Goal: Task Accomplishment & Management: Manage account settings

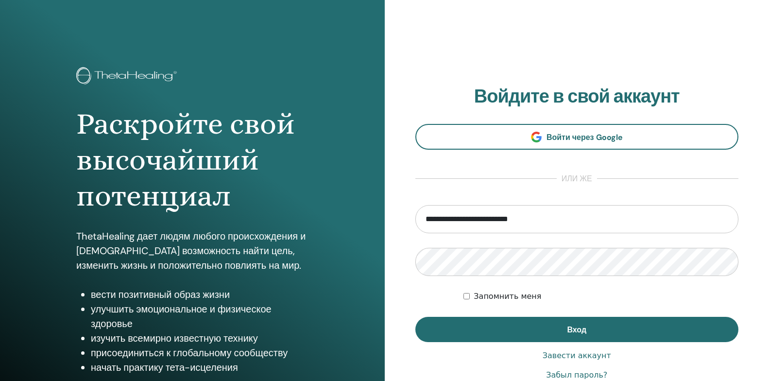
click at [722, 221] on input "**********" at bounding box center [578, 219] width 324 height 28
type input "**********"
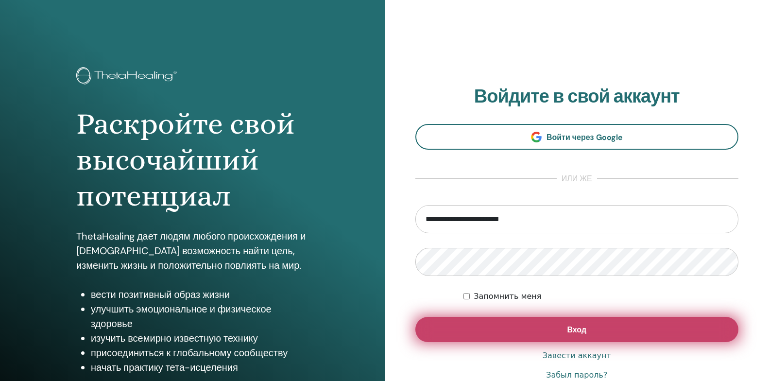
click at [456, 327] on button "Вход" at bounding box center [578, 329] width 324 height 25
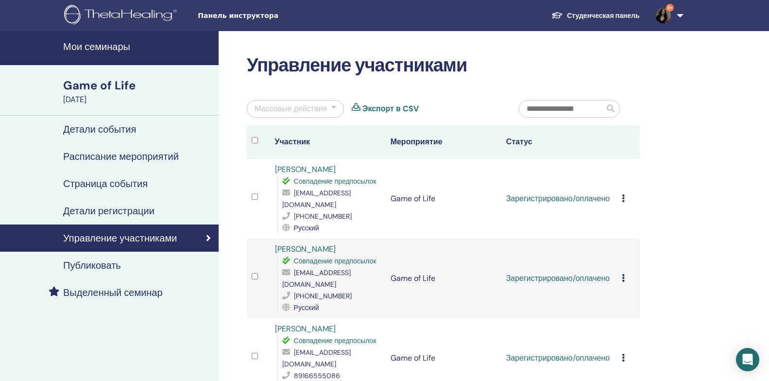
click at [372, 109] on link "Экспорт в CSV" at bounding box center [391, 109] width 56 height 12
click at [623, 202] on icon at bounding box center [623, 198] width 3 height 8
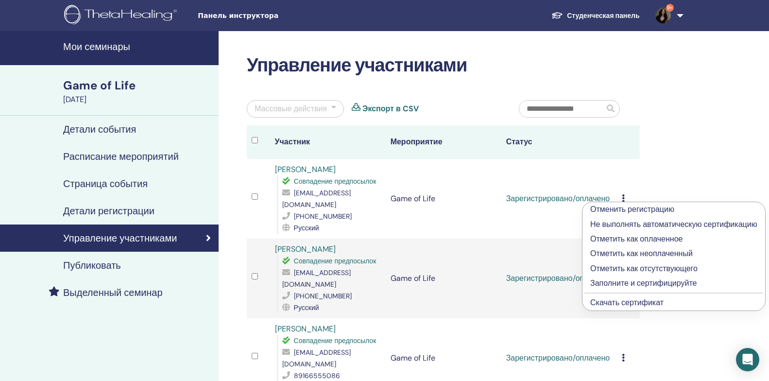
click at [641, 302] on link "Скачать сертификат" at bounding box center [627, 302] width 73 height 10
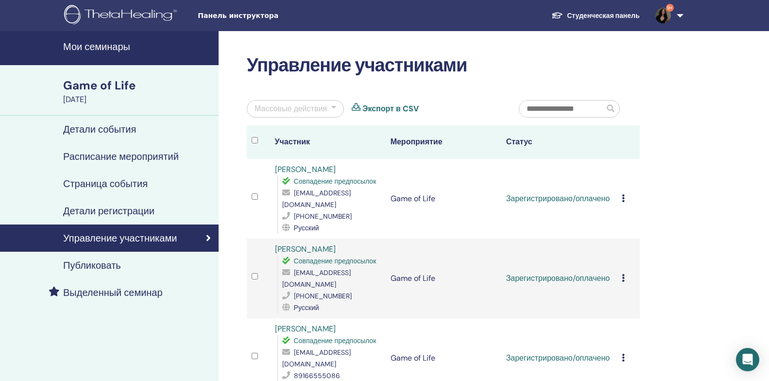
click at [624, 275] on icon at bounding box center [623, 278] width 3 height 8
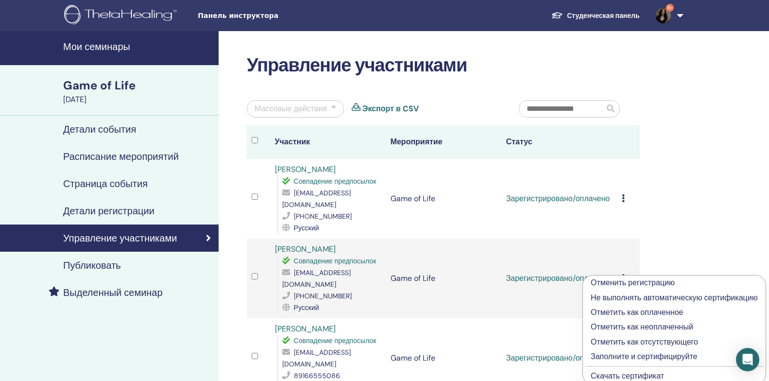
click at [612, 373] on link "Скачать сертификат" at bounding box center [627, 376] width 73 height 10
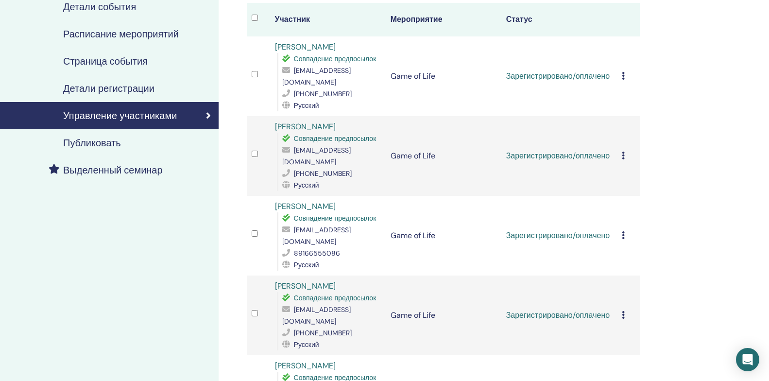
scroll to position [146, 0]
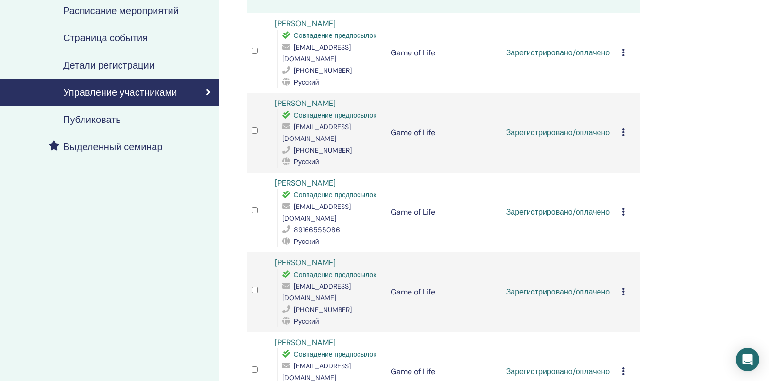
click at [623, 208] on icon at bounding box center [623, 212] width 3 height 8
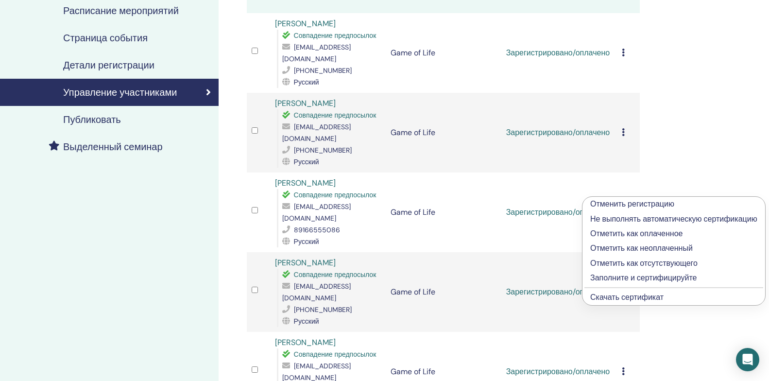
click at [612, 298] on link "Скачать сертификат" at bounding box center [627, 297] width 73 height 10
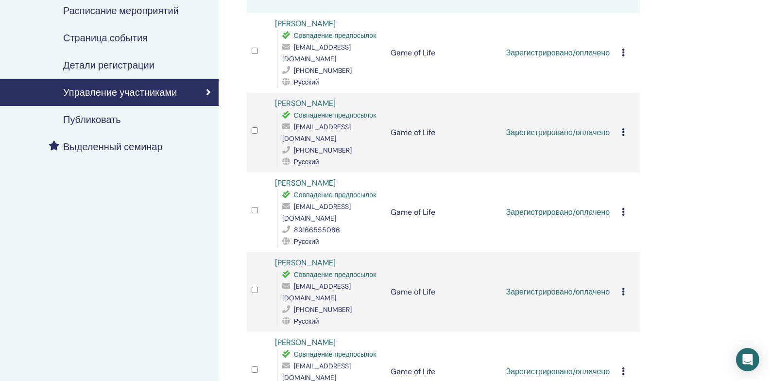
click at [624, 288] on icon at bounding box center [623, 292] width 3 height 8
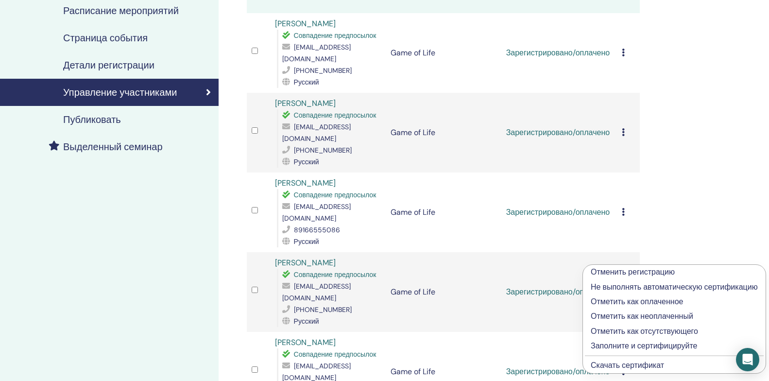
click at [603, 365] on link "Скачать сертификат" at bounding box center [627, 365] width 73 height 10
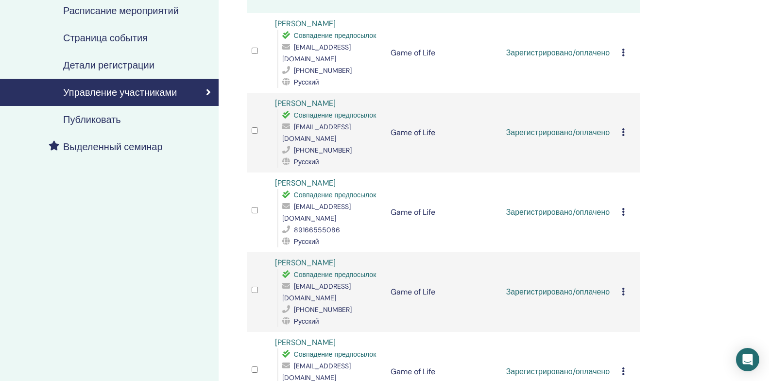
click at [623, 367] on icon at bounding box center [623, 371] width 3 height 8
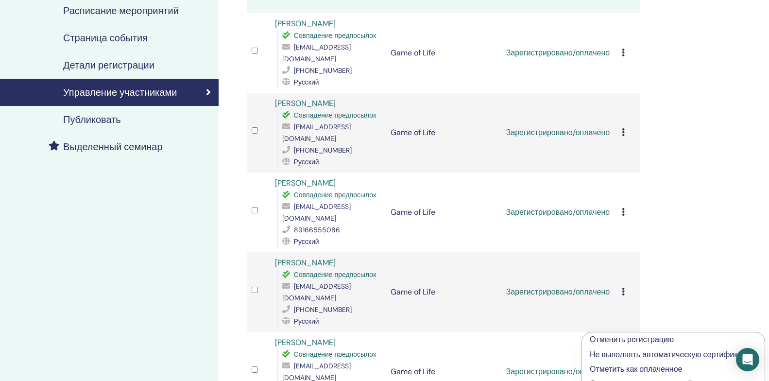
scroll to position [243, 0]
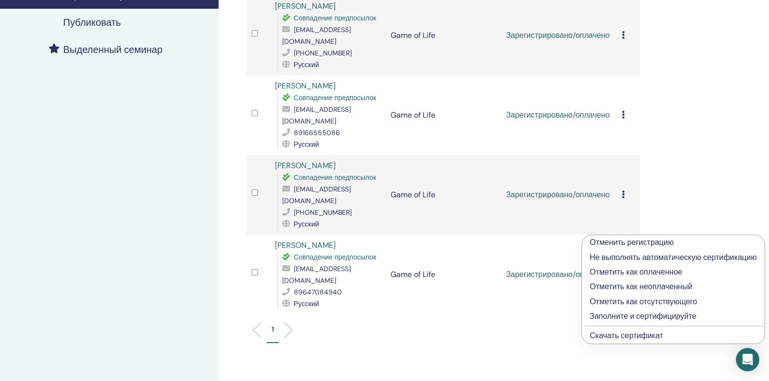
click at [650, 335] on link "Скачать сертификат" at bounding box center [626, 336] width 73 height 10
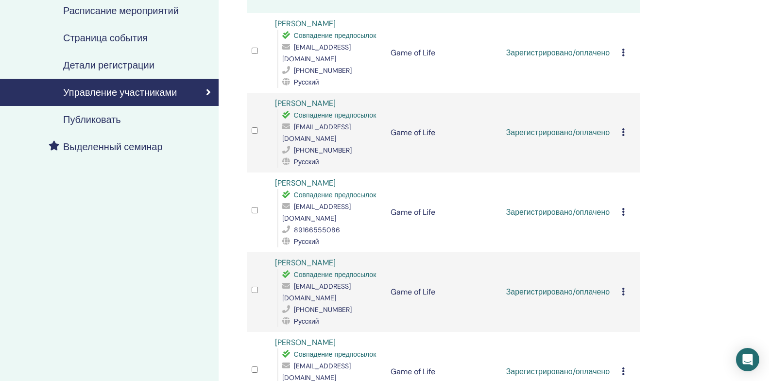
scroll to position [49, 0]
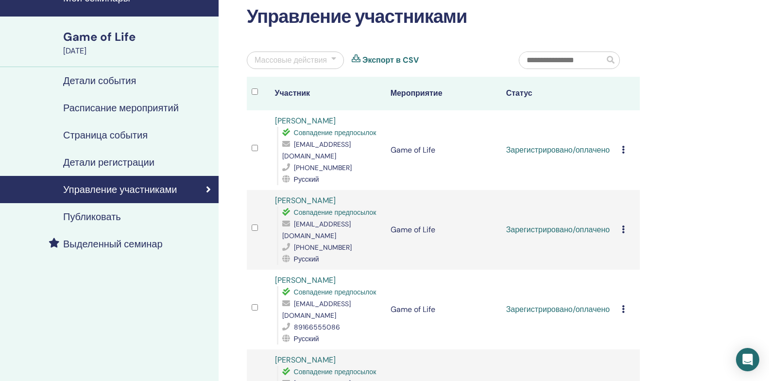
click at [623, 152] on icon at bounding box center [623, 150] width 3 height 8
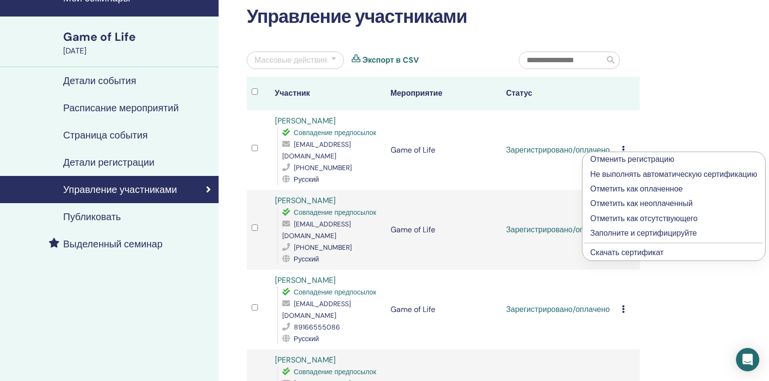
click at [611, 232] on p "Заполните и сертифицируйте" at bounding box center [674, 233] width 167 height 12
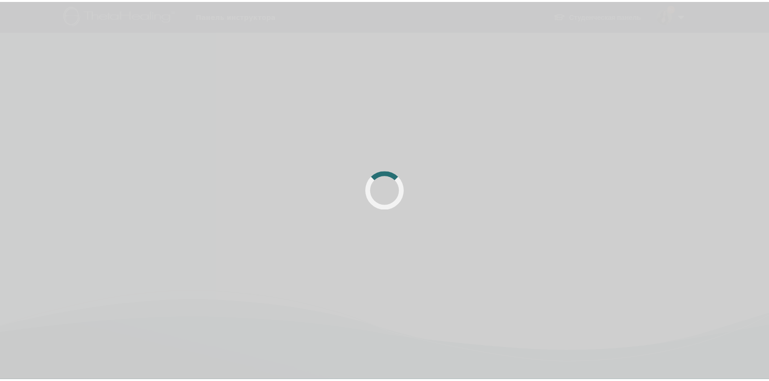
scroll to position [49, 0]
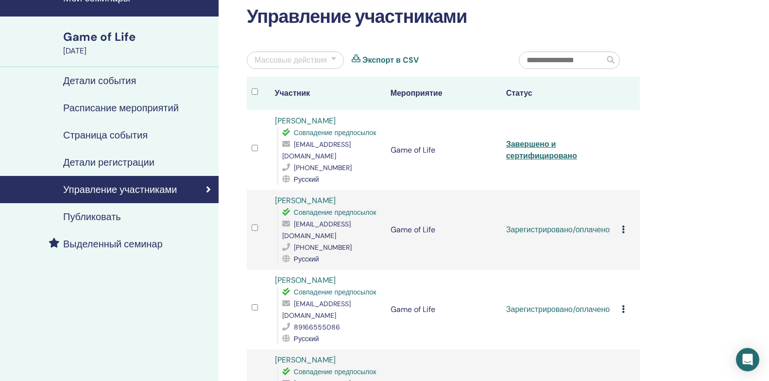
click at [623, 227] on icon at bounding box center [623, 230] width 3 height 8
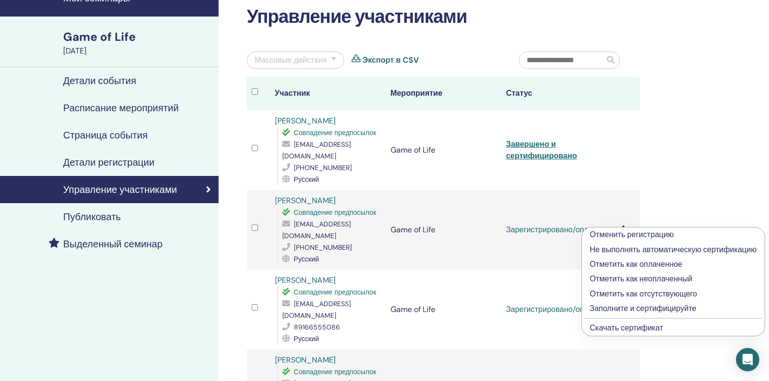
click at [611, 309] on p "Заполните и сертифицируйте" at bounding box center [673, 309] width 167 height 12
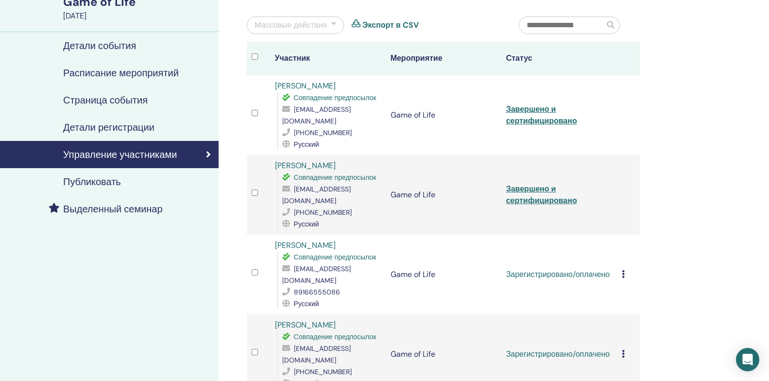
scroll to position [146, 0]
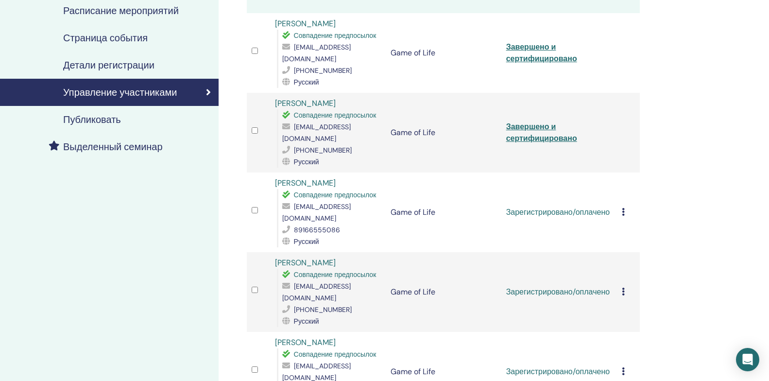
click at [625, 288] on icon at bounding box center [623, 292] width 3 height 8
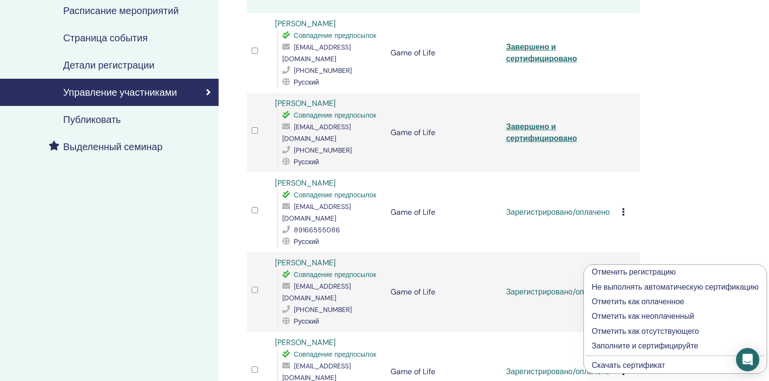
click at [599, 346] on p "Заполните и сертифицируйте" at bounding box center [675, 346] width 167 height 12
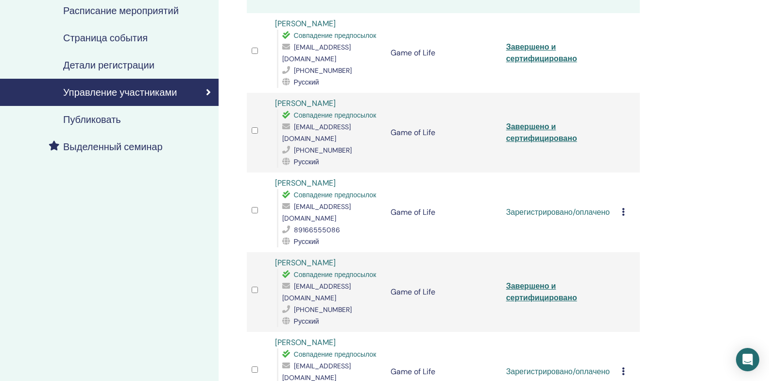
scroll to position [146, 0]
click at [623, 367] on icon at bounding box center [623, 371] width 3 height 8
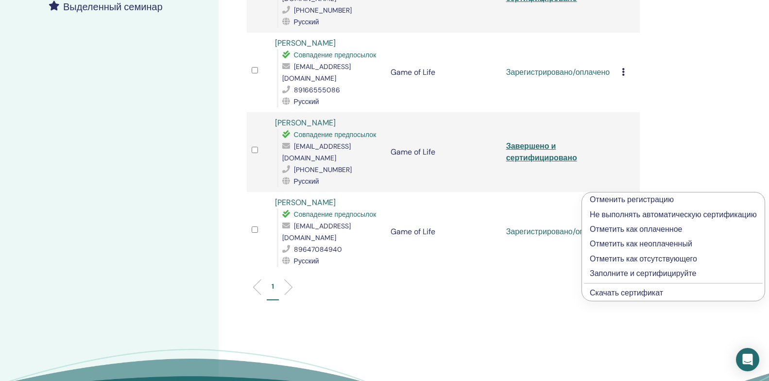
scroll to position [292, 0]
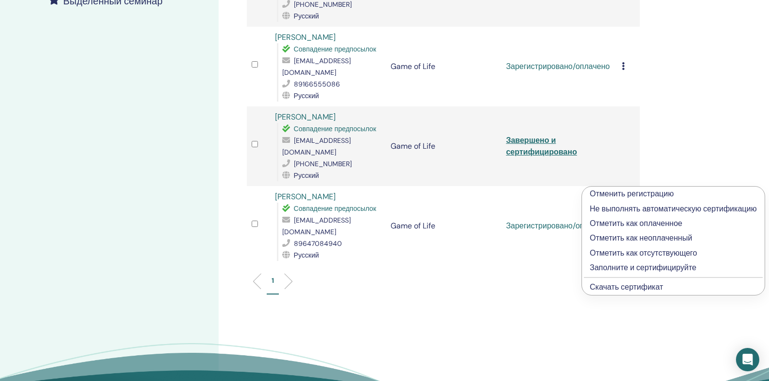
click at [598, 267] on p "Заполните и сертифицируйте" at bounding box center [673, 268] width 167 height 12
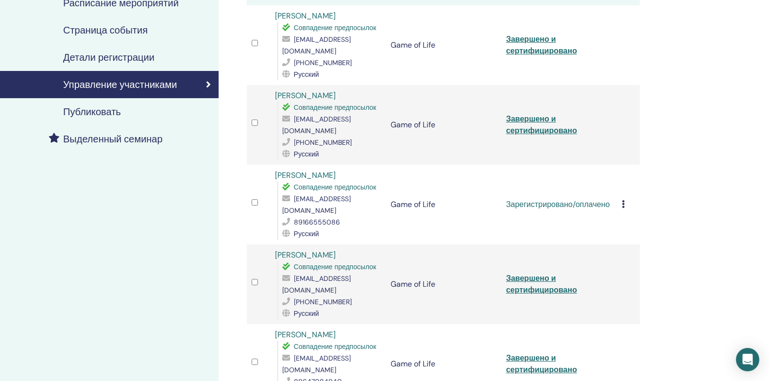
scroll to position [134, 0]
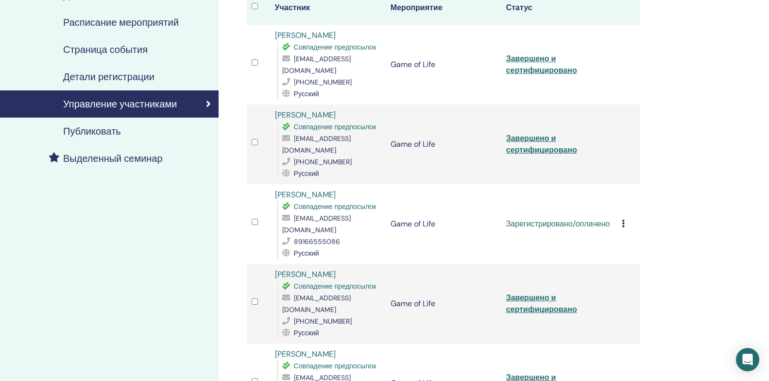
click at [623, 220] on icon at bounding box center [623, 224] width 3 height 8
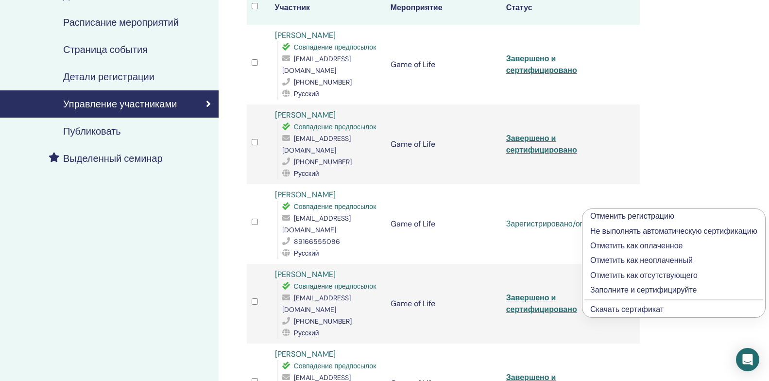
click at [609, 289] on p "Заполните и сертифицируйте" at bounding box center [674, 290] width 167 height 12
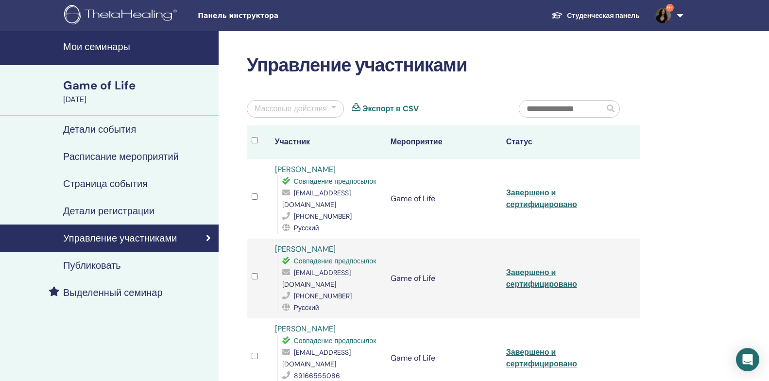
click at [106, 50] on h4 "Мои семинары" at bounding box center [138, 47] width 150 height 12
